Goal: Complete application form: Complete application form

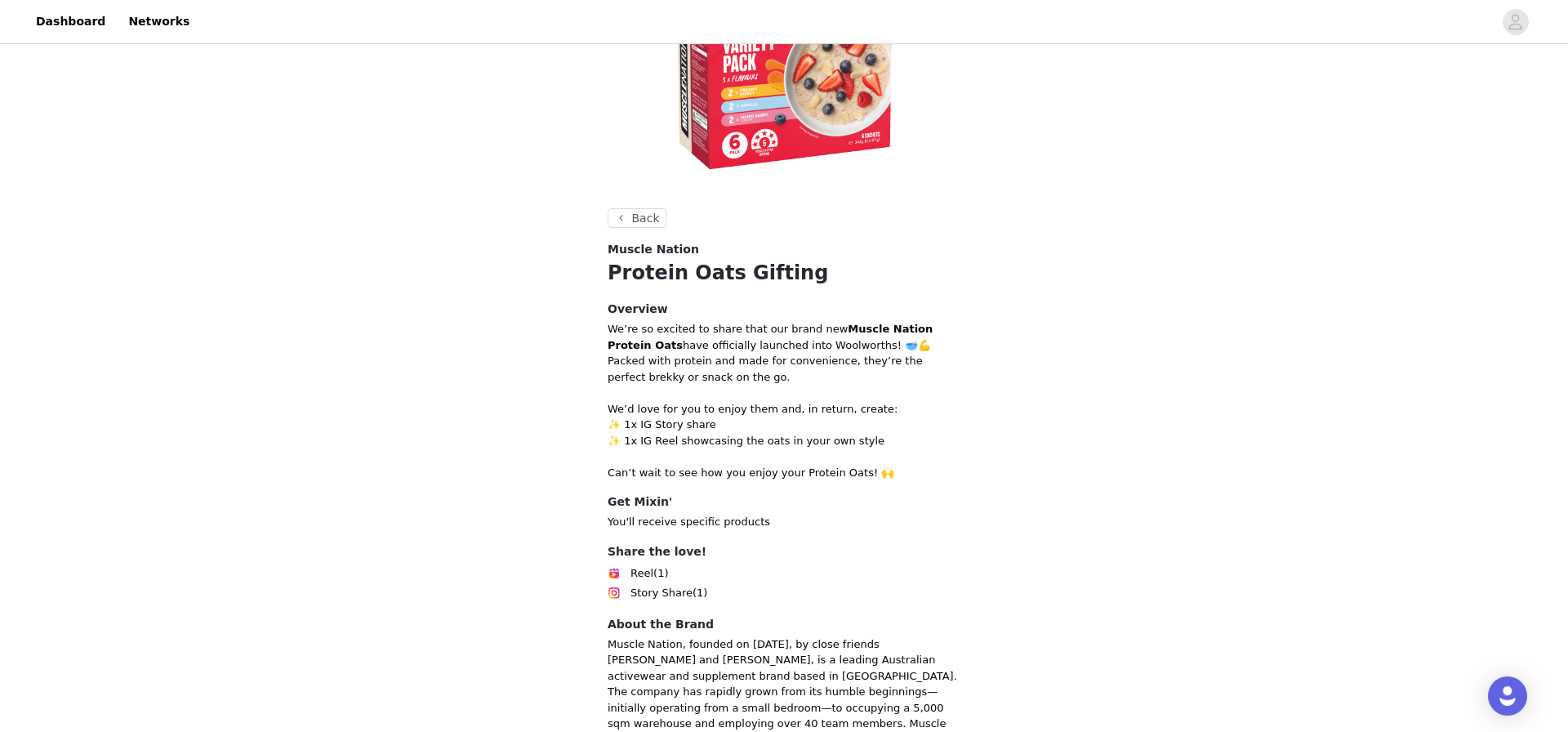
scroll to position [419, 0]
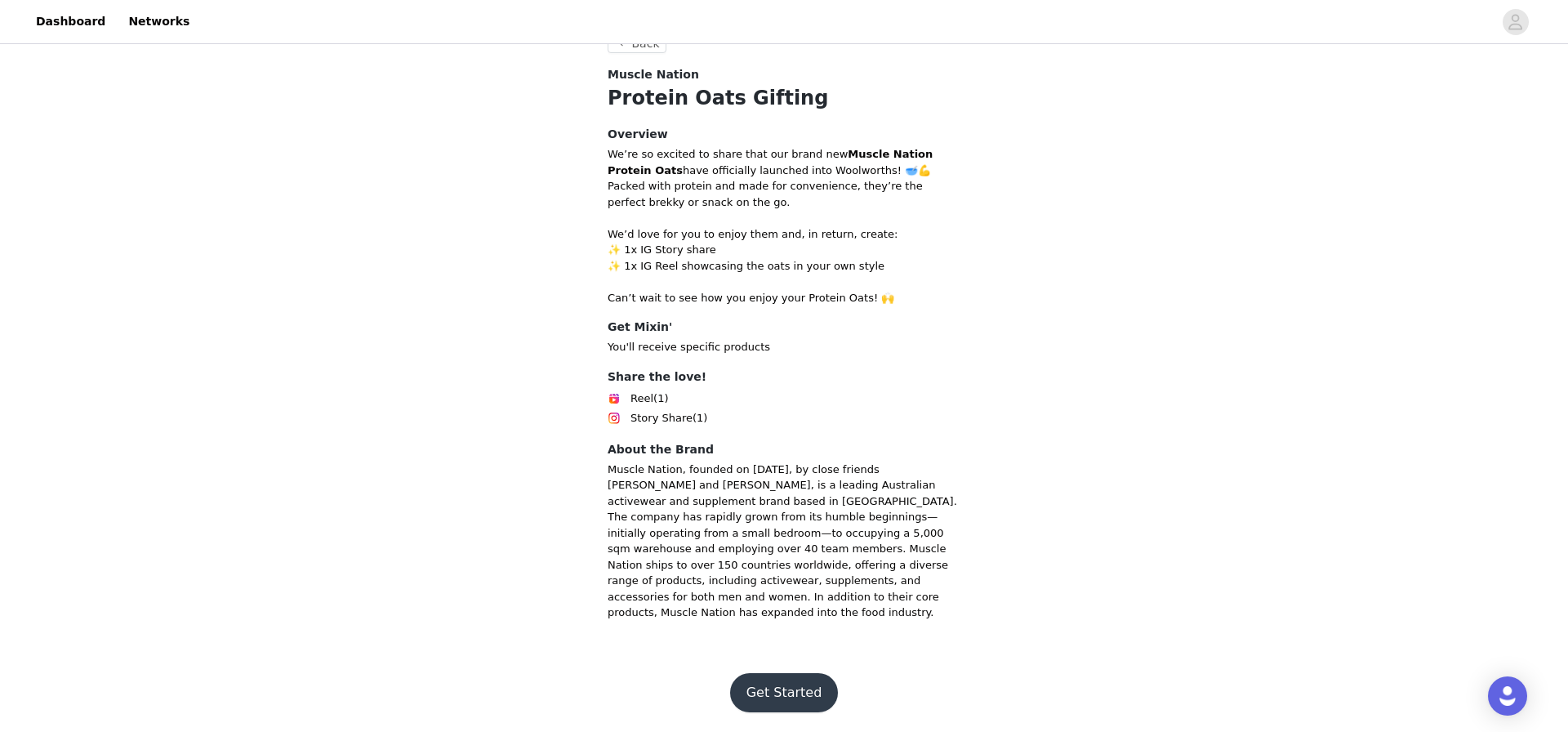
click at [801, 689] on button "Get Started" at bounding box center [784, 692] width 109 height 39
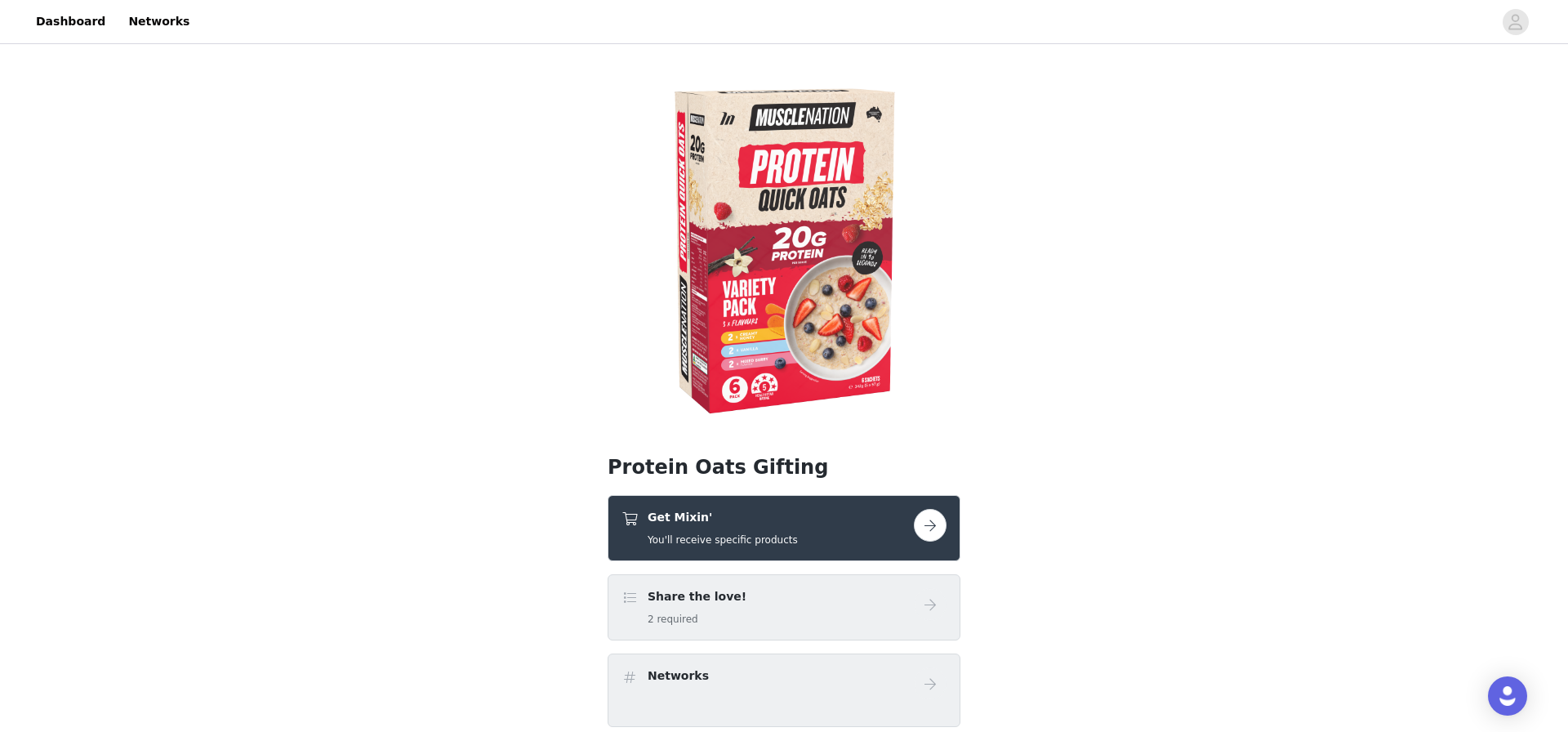
click at [823, 511] on div "Get Mixin' You'll receive specific products" at bounding box center [767, 528] width 292 height 39
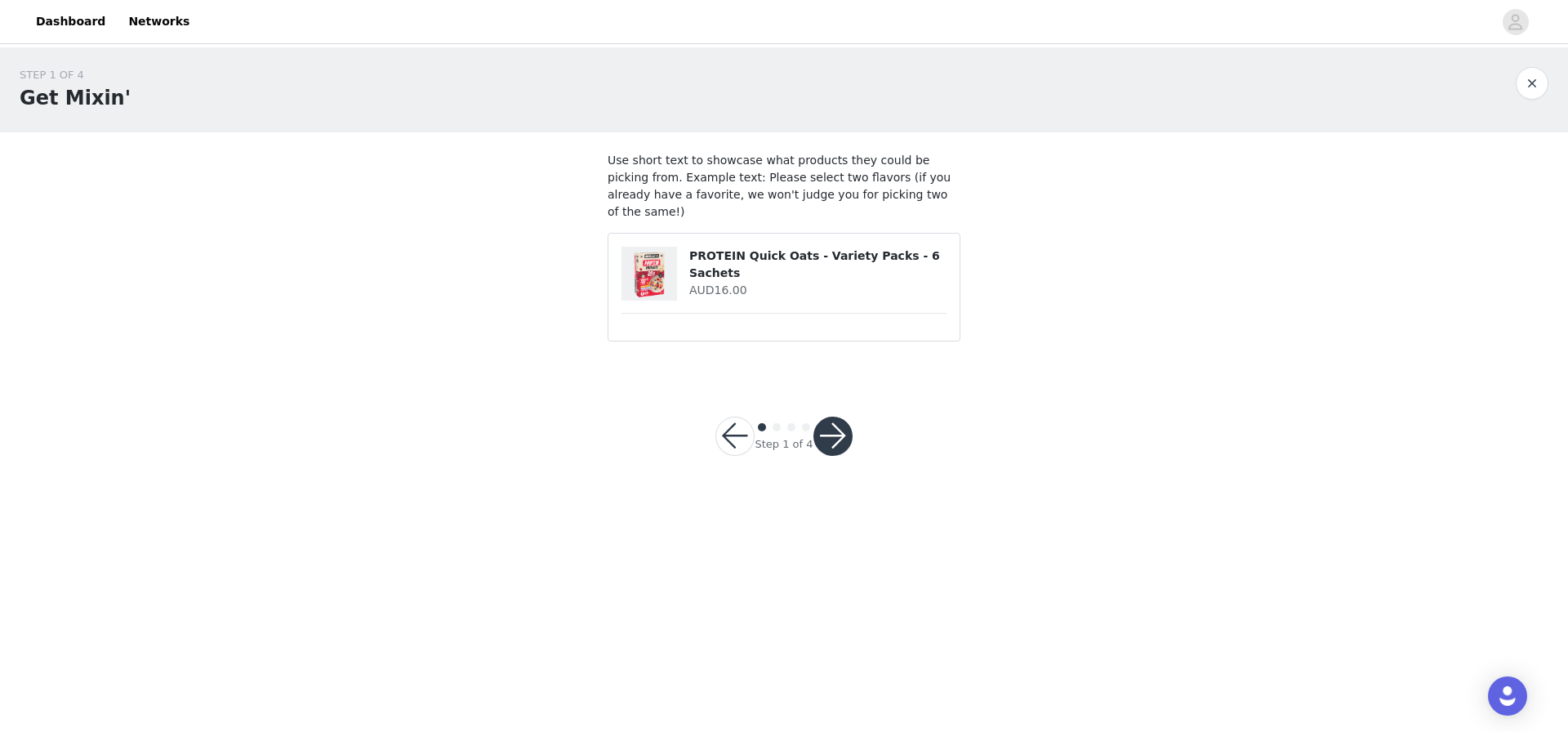
click at [847, 445] on div "Step 1 of 4" at bounding box center [784, 436] width 177 height 78
click at [830, 417] on button "button" at bounding box center [833, 436] width 39 height 39
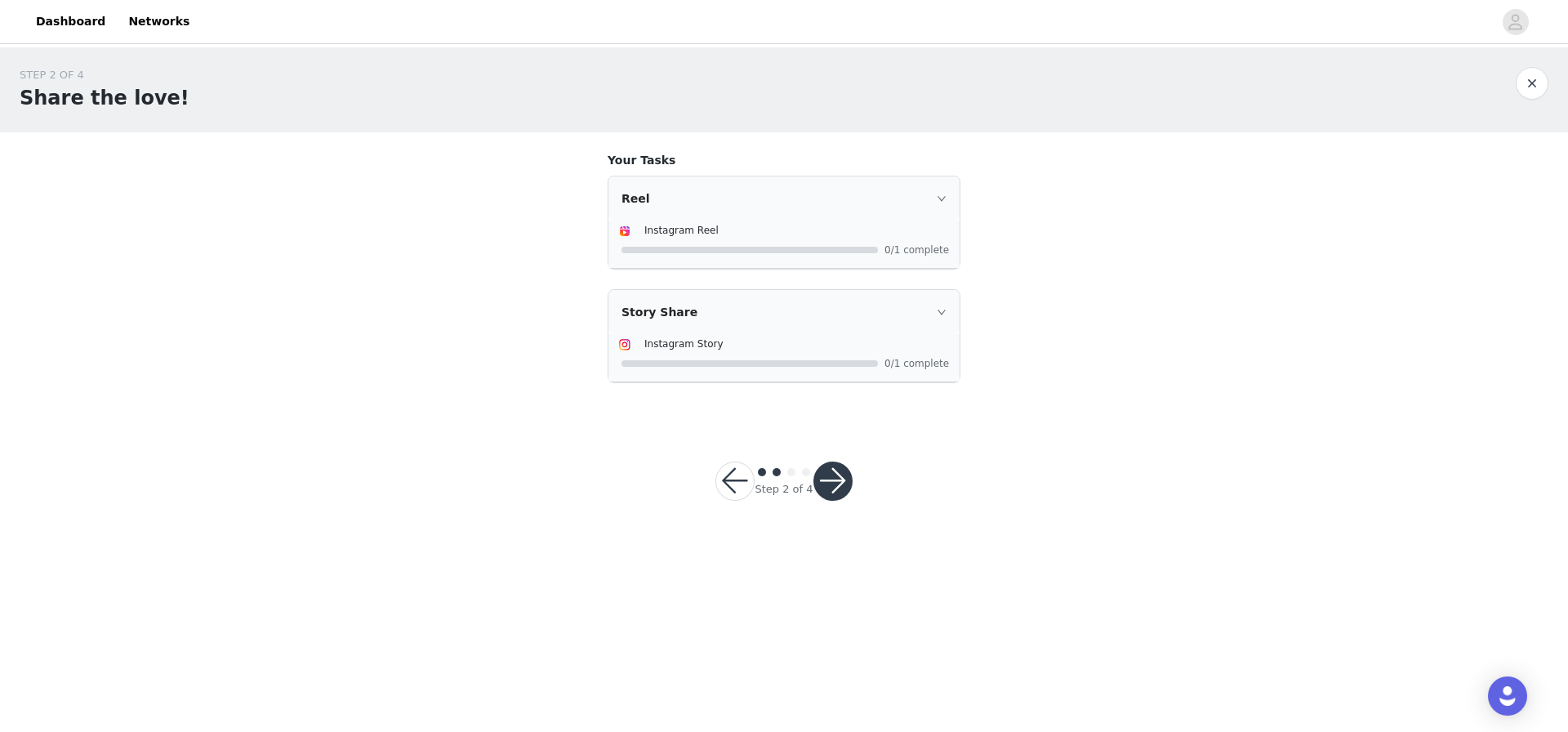
click at [836, 479] on button "button" at bounding box center [833, 480] width 39 height 39
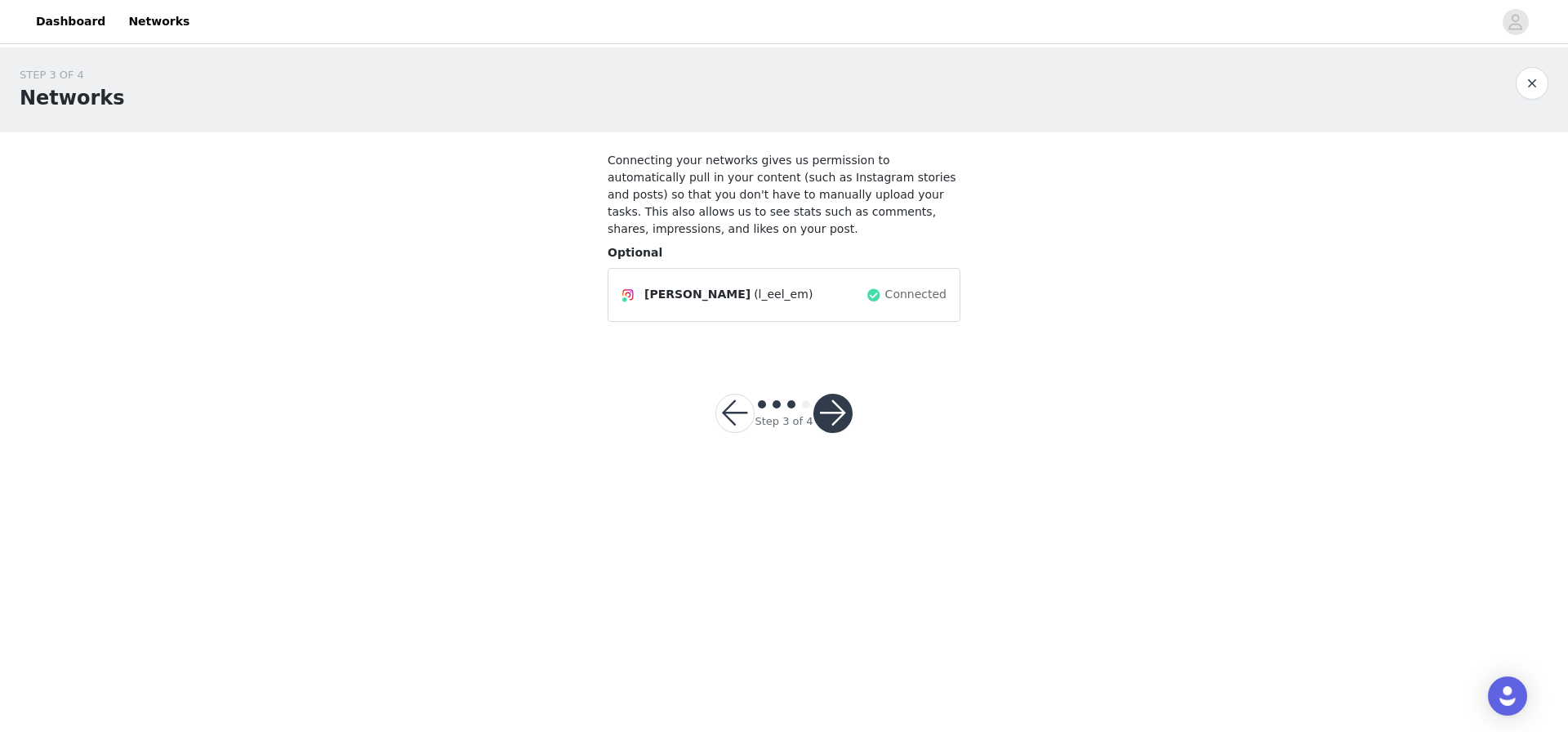
click at [839, 424] on button "button" at bounding box center [833, 413] width 39 height 39
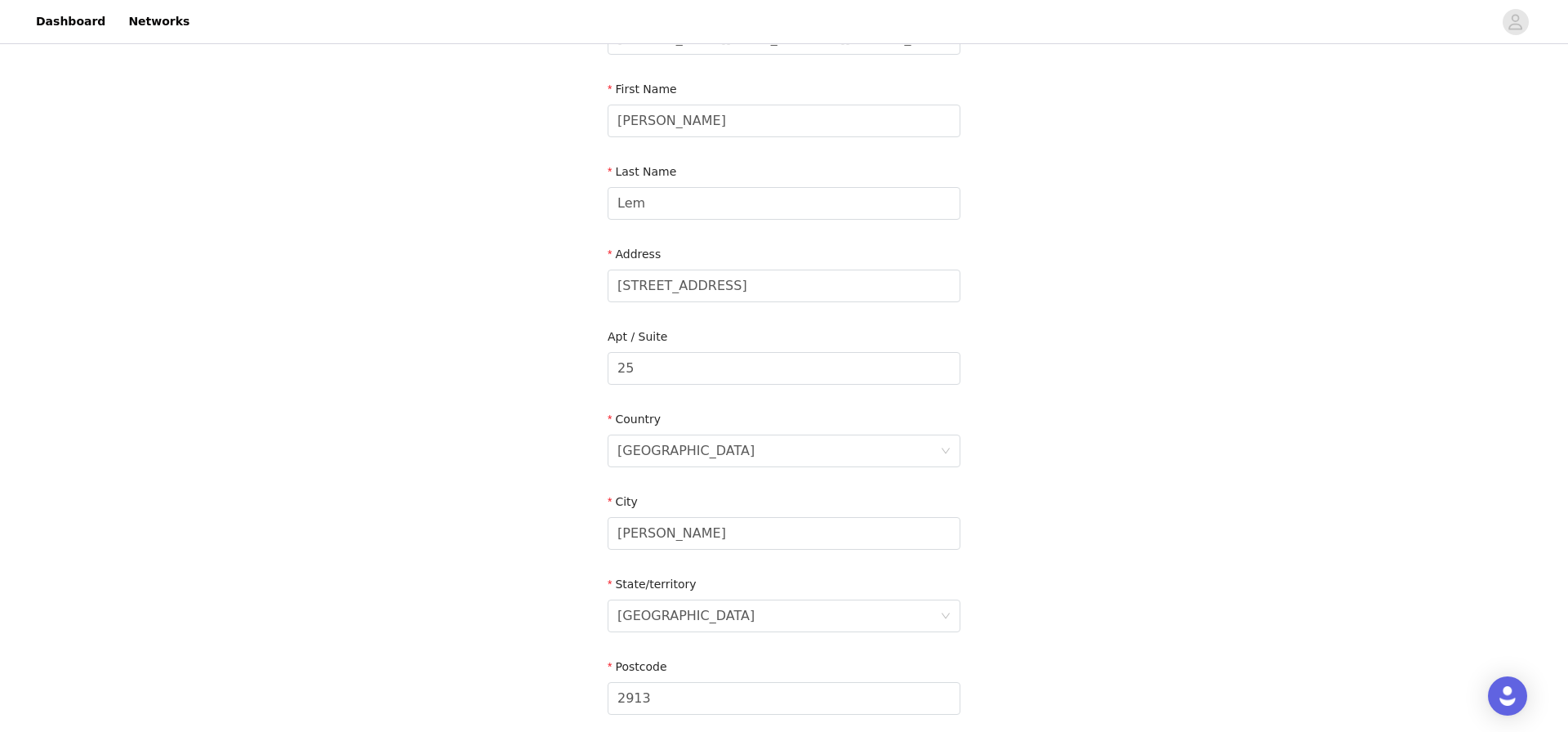
scroll to position [382, 0]
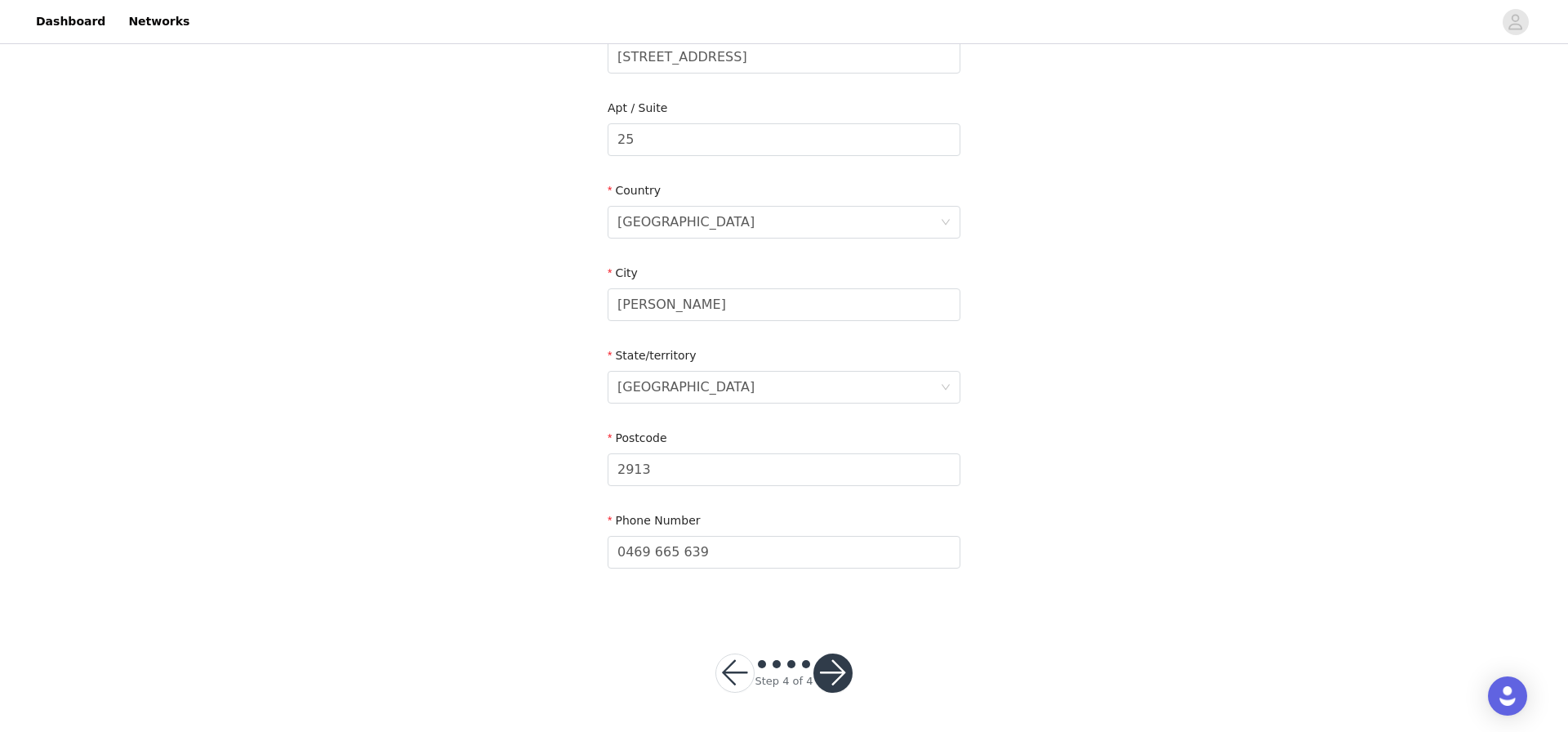
click at [837, 660] on button "button" at bounding box center [833, 672] width 39 height 39
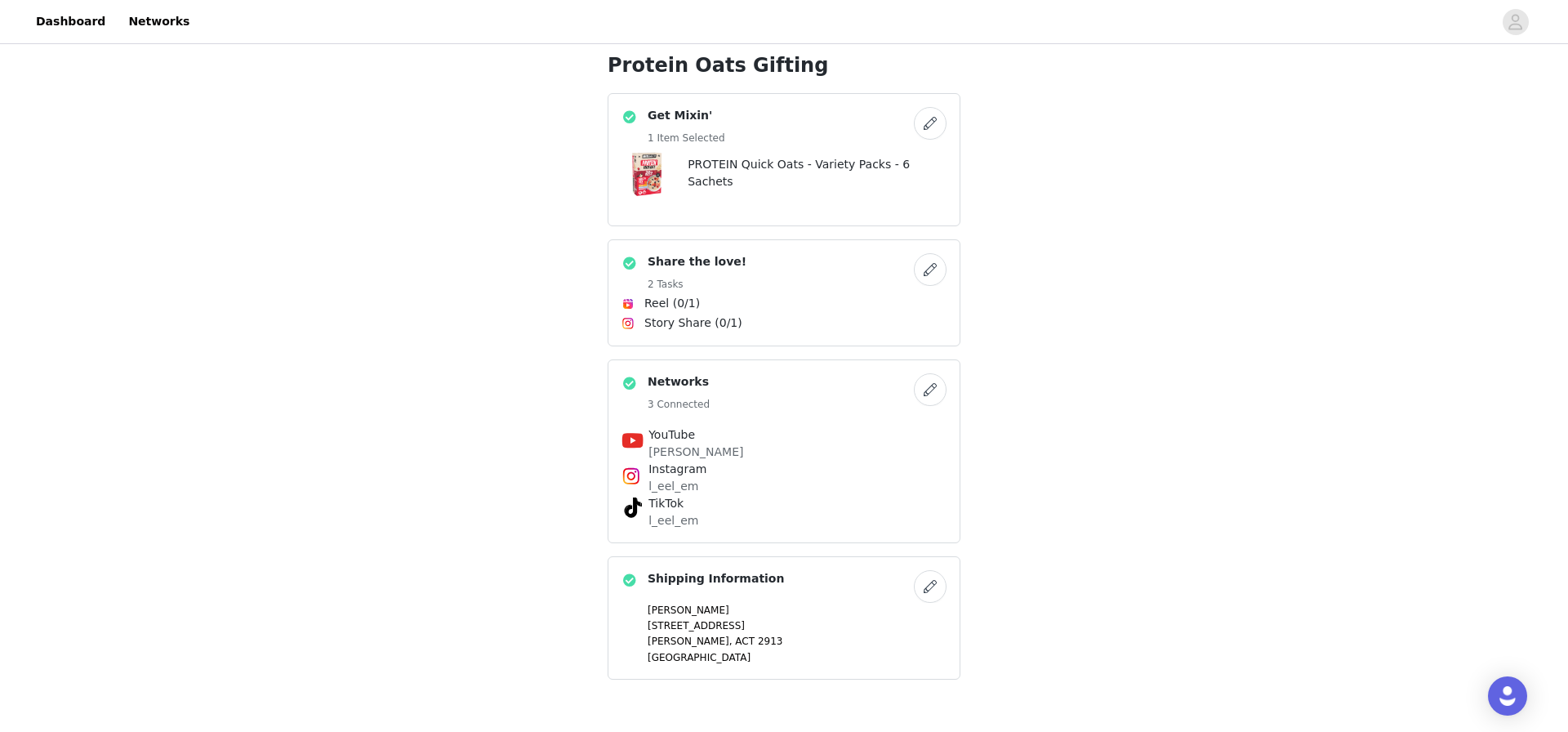
scroll to position [488, 0]
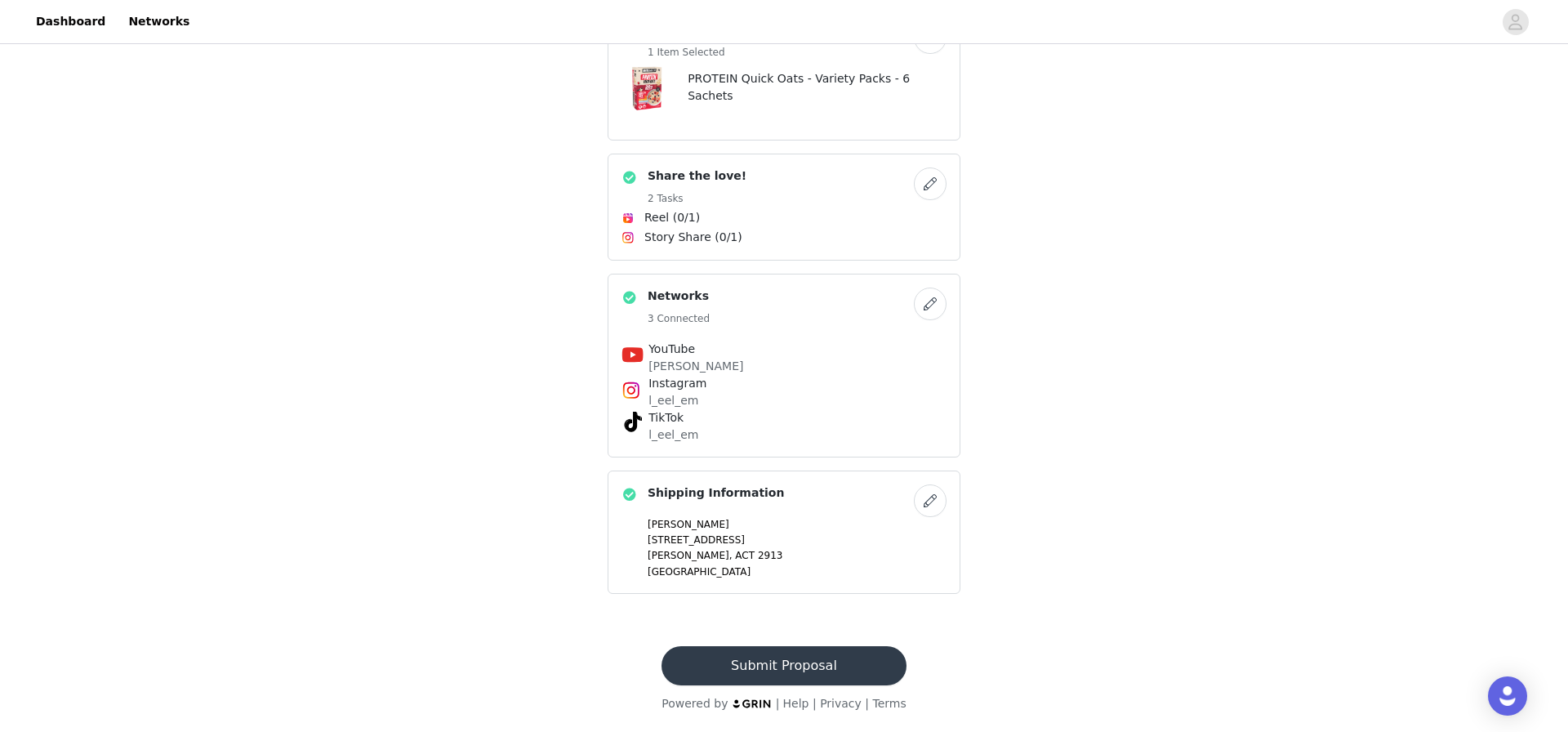
click at [850, 671] on button "Submit Proposal" at bounding box center [784, 666] width 244 height 39
